Goal: Information Seeking & Learning: Check status

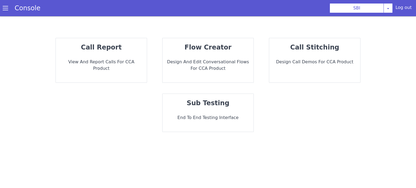
click at [126, 73] on div "call report View and report calls for CCA Product" at bounding box center [101, 60] width 91 height 44
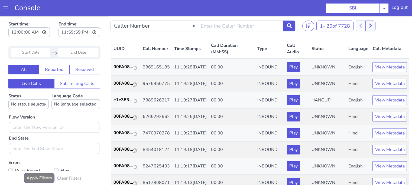
click at [34, 55] on input "Start Date" at bounding box center [31, 52] width 40 height 9
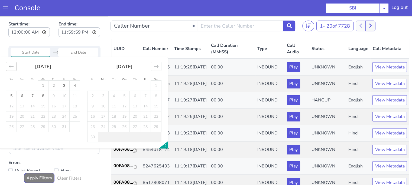
click at [13, 66] on icon "Move backward to switch to the previous month." at bounding box center [11, 66] width 5 height 5
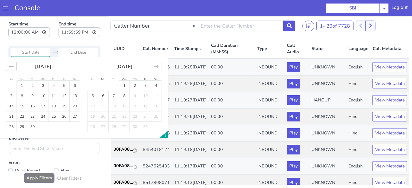
click at [12, 66] on icon "Move backward to switch to the previous month." at bounding box center [11, 66] width 5 height 5
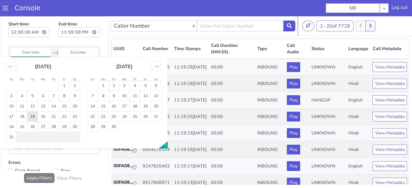
click at [35, 116] on td "19" at bounding box center [32, 117] width 11 height 10
type input "19 Aug 2025"
click at [35, 116] on td "19" at bounding box center [32, 117] width 11 height 10
type input "19 Aug 2025"
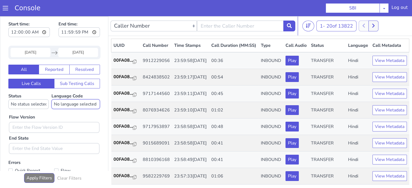
click at [75, 107] on select "No language selected Hindi English Tamil Telugu Kanada Marathi Malayalam Gujara…" at bounding box center [76, 105] width 49 height 10
select select "hi"
click at [52, 100] on select "No language selected Hindi English Tamil Telugu Kanada Marathi Malayalam Gujara…" at bounding box center [76, 105] width 49 height 10
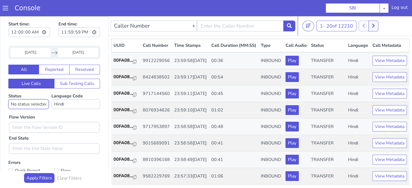
click at [30, 102] on select "No status selected HANGUP USER_HANGUP TRANSFER UNKNOWN" at bounding box center [28, 105] width 40 height 10
click at [8, 100] on select "No status selected HANGUP USER_HANGUP TRANSFER UNKNOWN" at bounding box center [28, 105] width 40 height 10
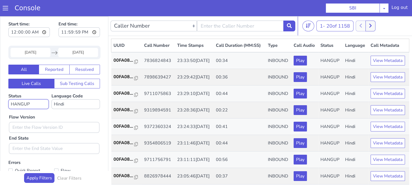
click at [33, 102] on select "No status selected HANGUP USER_HANGUP TRANSFER UNKNOWN" at bounding box center [28, 105] width 40 height 10
select select "TRANSFER"
click at [8, 100] on select "No status selected HANGUP USER_HANGUP TRANSFER UNKNOWN" at bounding box center [28, 105] width 40 height 10
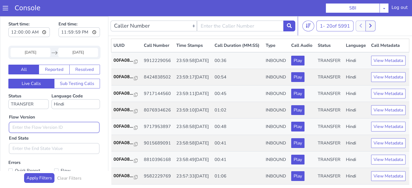
click at [46, 129] on input "text" at bounding box center [54, 127] width 91 height 11
type input "0.1.4"
click at [60, 118] on div "Flow Version 0.1.4 End State" at bounding box center [54, 131] width 96 height 45
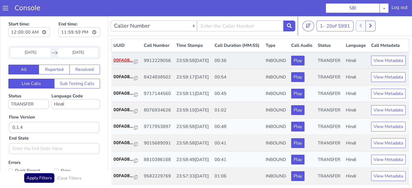
click at [118, 64] on p "00FA08..." at bounding box center [124, 60] width 21 height 7
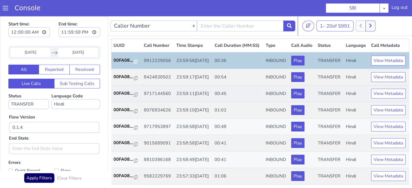
click at [122, 102] on td "00FA08..." at bounding box center [126, 94] width 30 height 17
click at [122, 97] on p "00FA08..." at bounding box center [124, 93] width 21 height 7
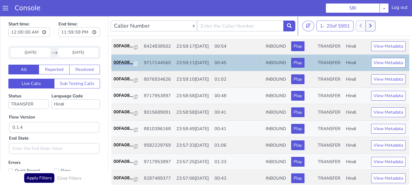
scroll to position [54, 0]
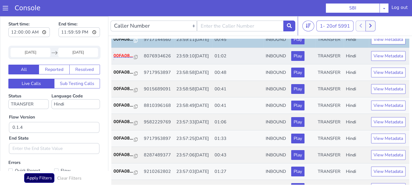
click at [120, 59] on p "00FA08..." at bounding box center [124, 56] width 21 height 7
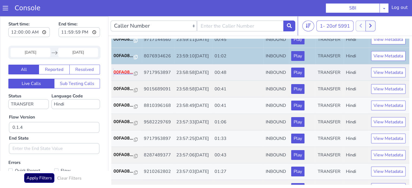
click at [119, 76] on p "00FA08..." at bounding box center [124, 72] width 21 height 7
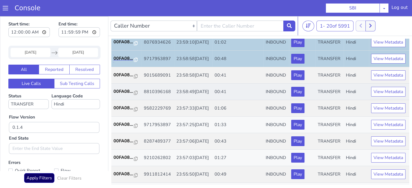
scroll to position [81, 0]
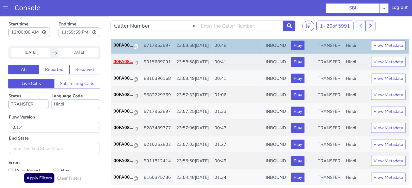
click at [123, 65] on p "00FA08..." at bounding box center [124, 62] width 21 height 7
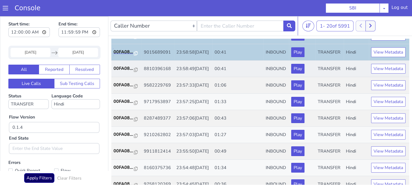
scroll to position [108, 0]
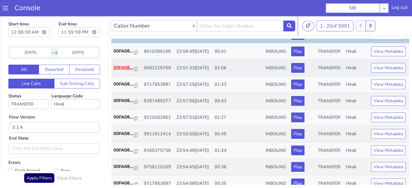
click at [124, 71] on p "00FA08..." at bounding box center [124, 68] width 21 height 7
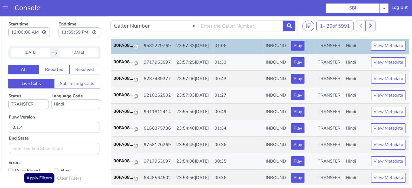
scroll to position [163, 0]
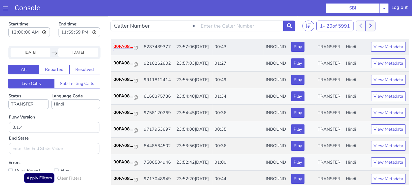
click at [128, 50] on p "00FA08..." at bounding box center [124, 46] width 21 height 7
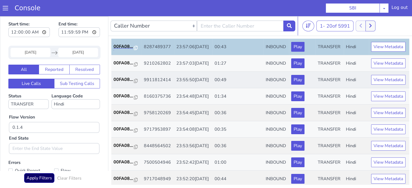
scroll to position [190, 0]
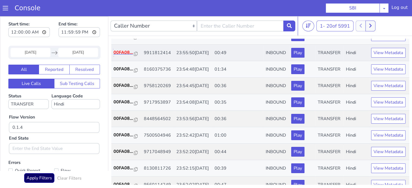
click at [118, 56] on p "00FA08..." at bounding box center [124, 52] width 21 height 7
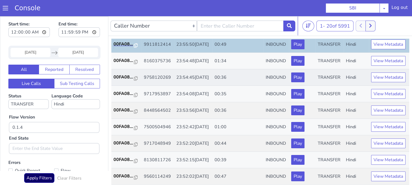
scroll to position [244, 0]
click at [117, 79] on p "00FA08..." at bounding box center [124, 77] width 21 height 7
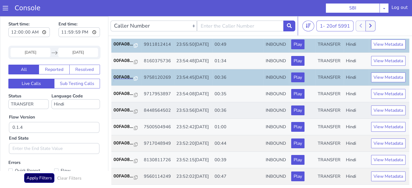
scroll to position [268, 0]
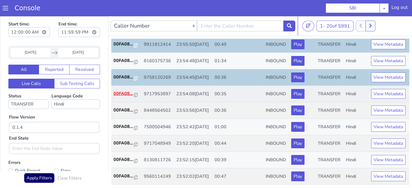
click at [122, 91] on p "00FA08..." at bounding box center [124, 94] width 21 height 7
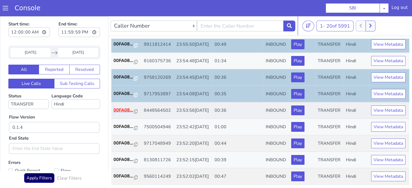
click at [125, 107] on p "00FA08..." at bounding box center [124, 110] width 21 height 7
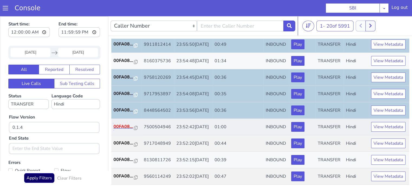
click at [126, 124] on p "00FA08..." at bounding box center [124, 127] width 21 height 7
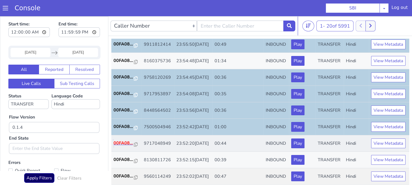
click at [124, 140] on p "00FA08..." at bounding box center [124, 143] width 21 height 7
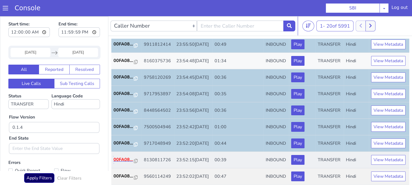
click at [124, 157] on p "00FA08..." at bounding box center [124, 160] width 21 height 7
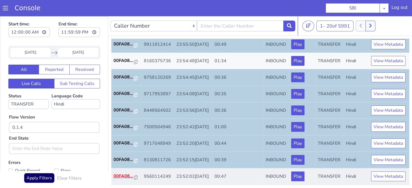
click at [117, 174] on p "00FA08..." at bounding box center [124, 176] width 21 height 7
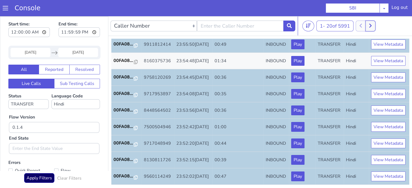
click at [372, 25] on icon at bounding box center [370, 25] width 3 height 5
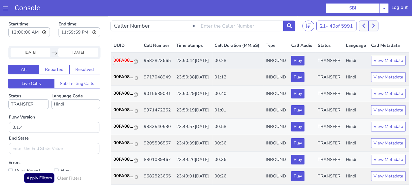
click at [126, 64] on p "00FA08..." at bounding box center [124, 60] width 21 height 7
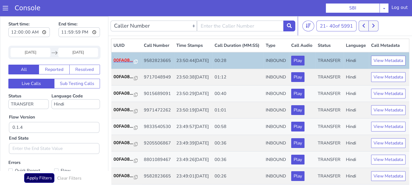
click at [126, 64] on p "00FA08..." at bounding box center [124, 60] width 21 height 7
click at [121, 80] on p "00FA08..." at bounding box center [124, 77] width 21 height 7
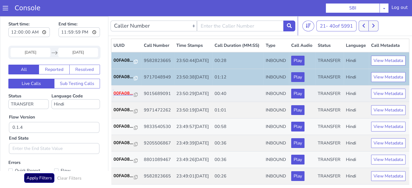
click at [123, 97] on p "00FA08..." at bounding box center [124, 93] width 21 height 7
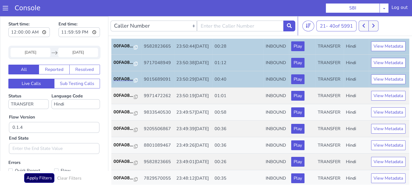
scroll to position [27, 0]
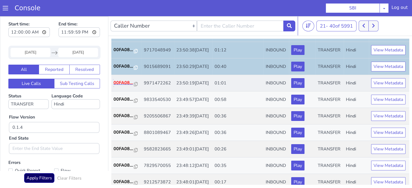
click at [125, 86] on p "00FA08..." at bounding box center [124, 83] width 21 height 7
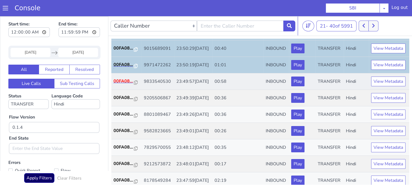
scroll to position [54, 0]
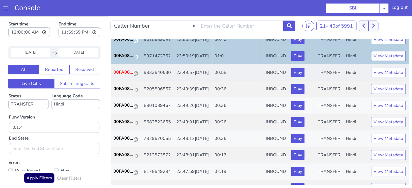
click at [117, 76] on p "00FA08..." at bounding box center [124, 72] width 21 height 7
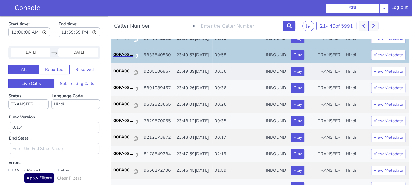
scroll to position [81, 0]
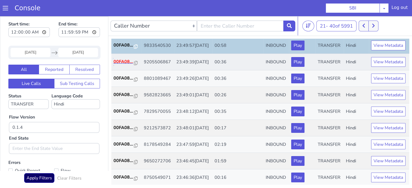
click at [123, 65] on p "00FA08..." at bounding box center [124, 62] width 21 height 7
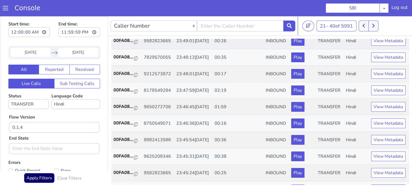
scroll to position [108, 0]
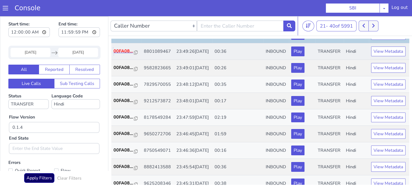
click at [117, 54] on p "00FA08..." at bounding box center [124, 51] width 21 height 7
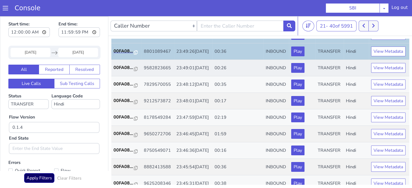
scroll to position [136, 0]
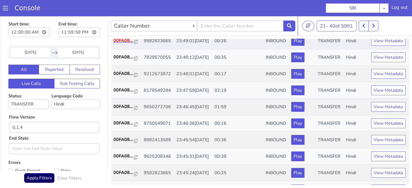
click at [129, 44] on p "00FA08..." at bounding box center [124, 40] width 21 height 7
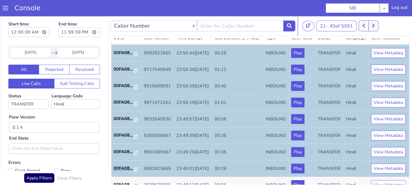
scroll to position [0, 0]
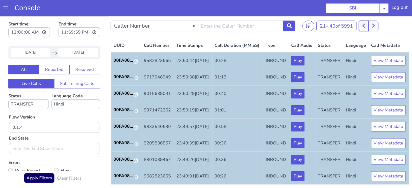
click at [365, 27] on icon at bounding box center [364, 25] width 3 height 5
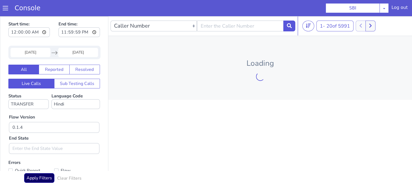
click at [366, 27] on div at bounding box center [366, 26] width 20 height 11
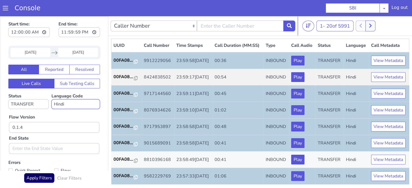
click at [56, 104] on select "No language selected Hindi English Tamil Telugu Kanada Marathi Malayalam Gujara…" at bounding box center [76, 105] width 49 height 10
click at [66, 109] on div "Flow Version 0.1.4 End State" at bounding box center [54, 131] width 96 height 45
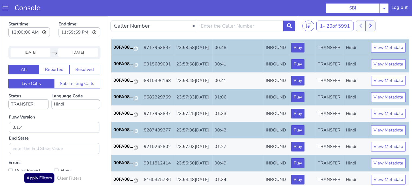
scroll to position [108, 0]
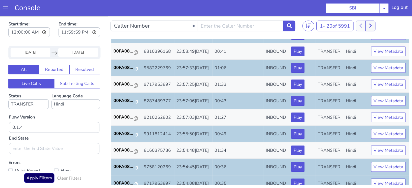
click at [124, 38] on p "00FA08..." at bounding box center [124, 34] width 21 height 7
